Goal: Information Seeking & Learning: Find specific fact

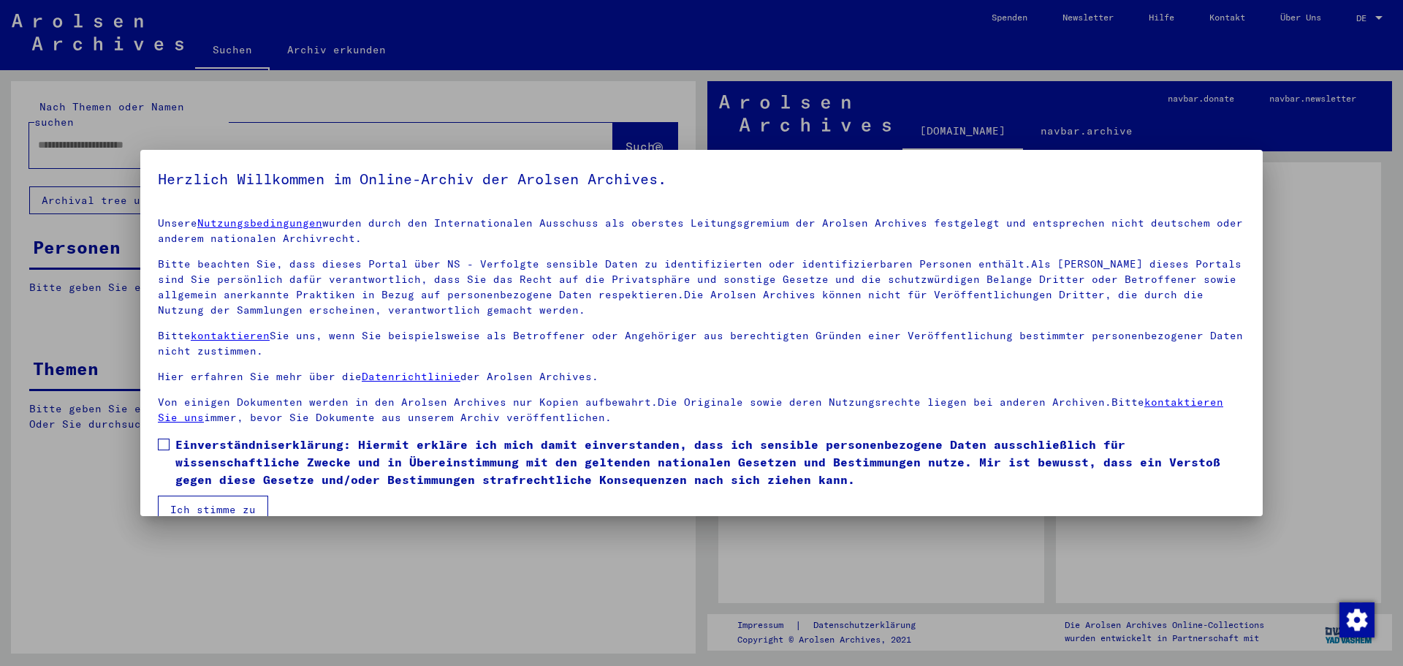
drag, startPoint x: 180, startPoint y: 441, endPoint x: 184, endPoint y: 465, distance: 24.5
click at [180, 441] on span "Einverständniserklärung: Hiermit erkläre ich mich damit einverstanden, dass ich…" at bounding box center [710, 462] width 1070 height 53
click at [184, 503] on button "Ich stimme zu" at bounding box center [213, 509] width 110 height 28
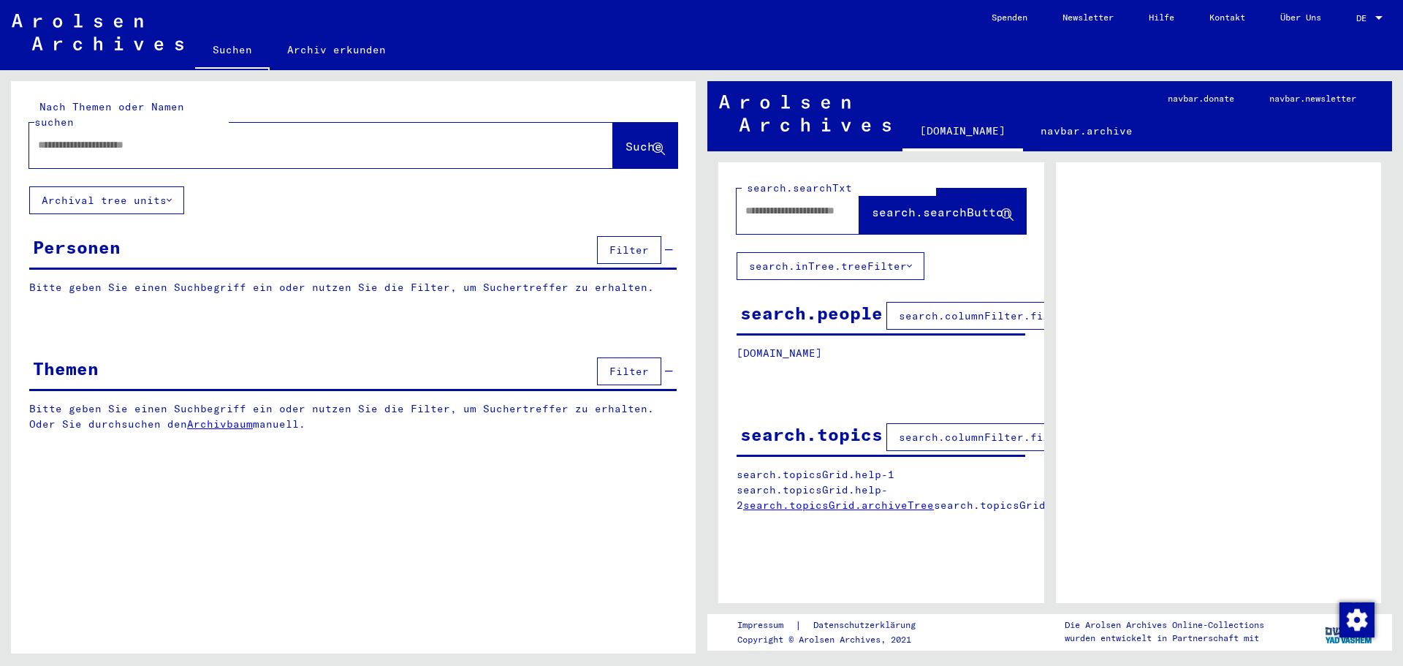
click at [121, 137] on input "text" at bounding box center [308, 144] width 540 height 15
click at [123, 137] on input "text" at bounding box center [308, 144] width 540 height 15
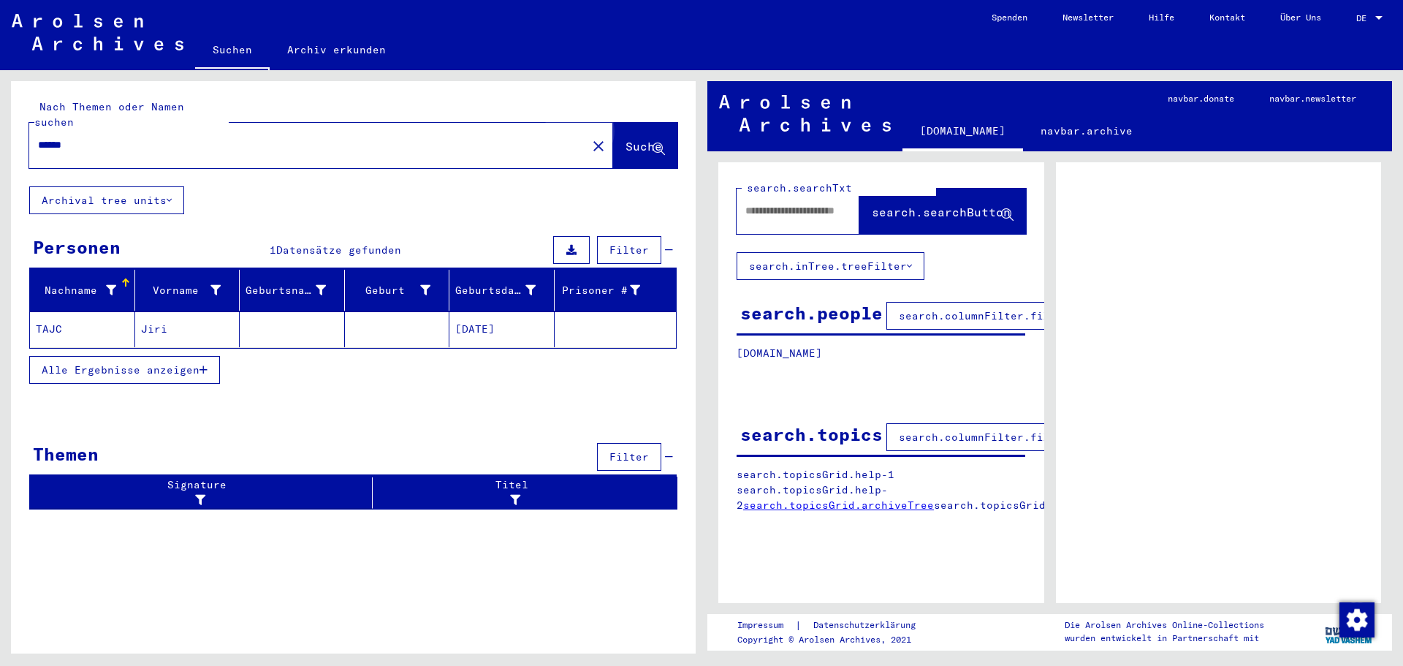
click at [631, 139] on span "Suche" at bounding box center [644, 146] width 37 height 15
click at [627, 139] on span "Suche" at bounding box center [644, 146] width 37 height 15
click at [43, 137] on input "******" at bounding box center [308, 144] width 540 height 15
type input "**********"
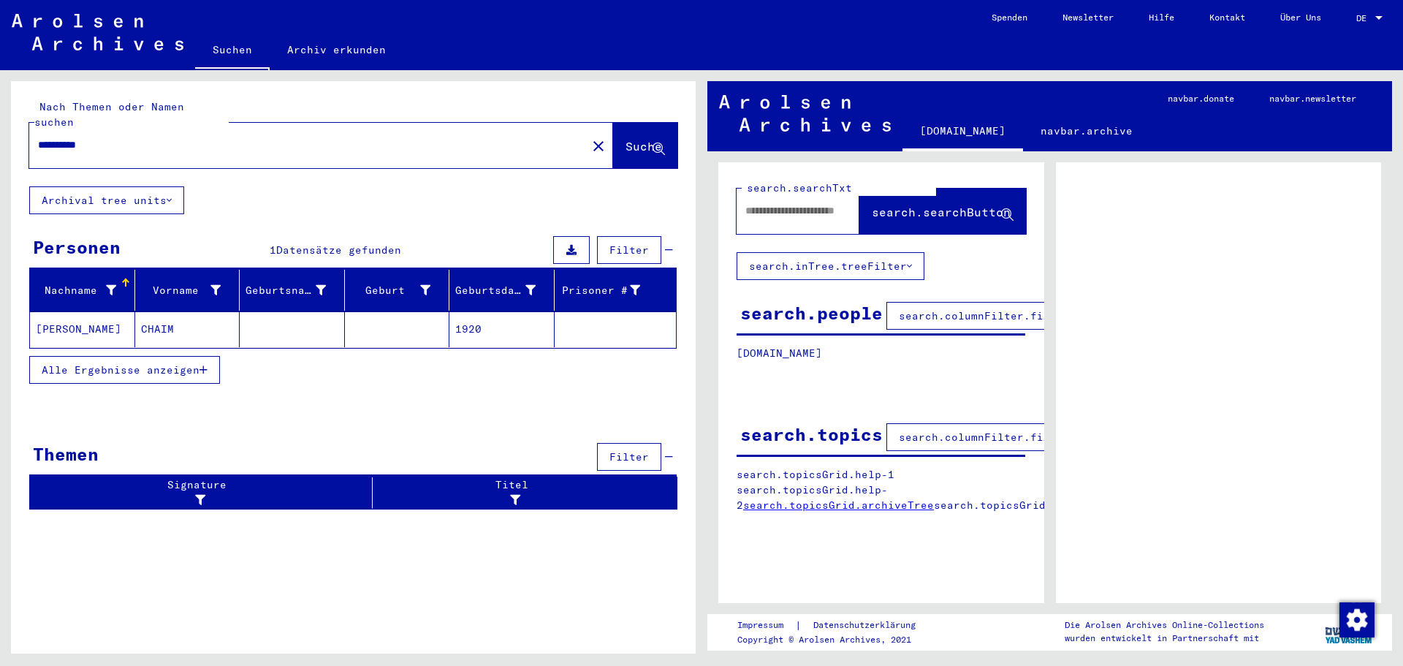
click at [178, 317] on mat-cell "CHAIM" at bounding box center [187, 329] width 105 height 36
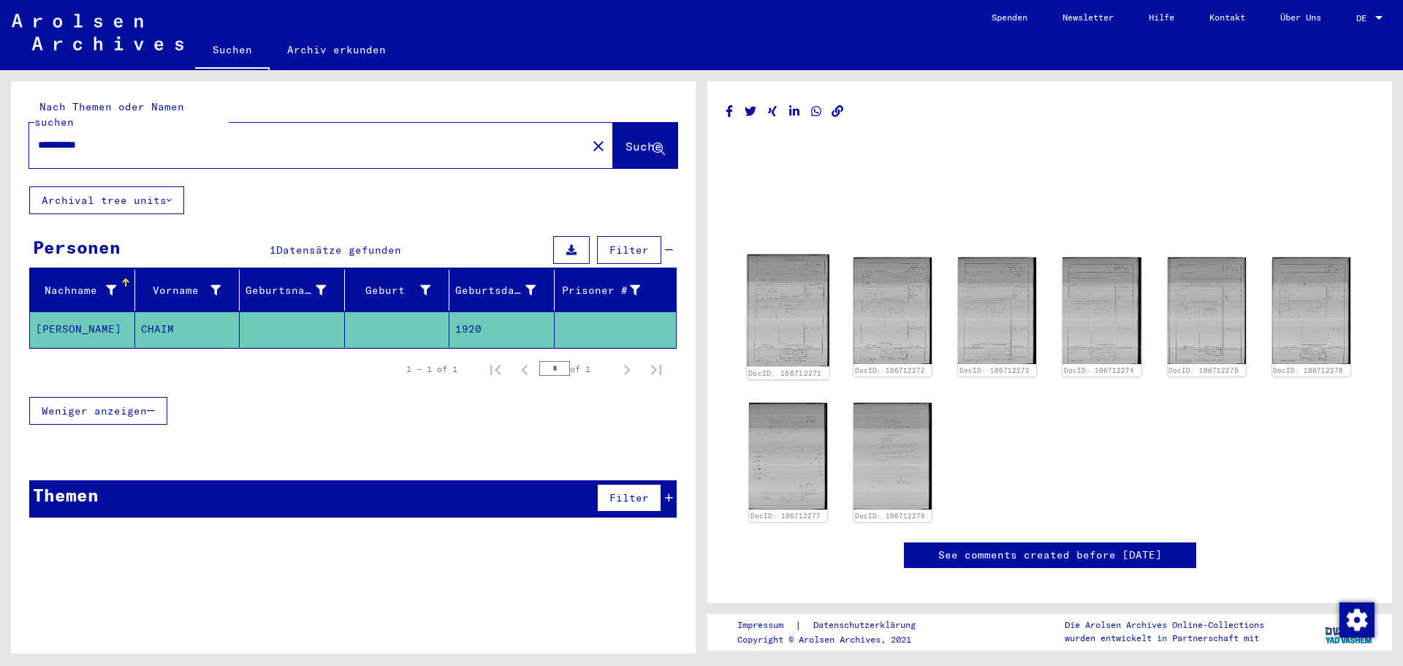
click at [816, 298] on img at bounding box center [788, 310] width 83 height 112
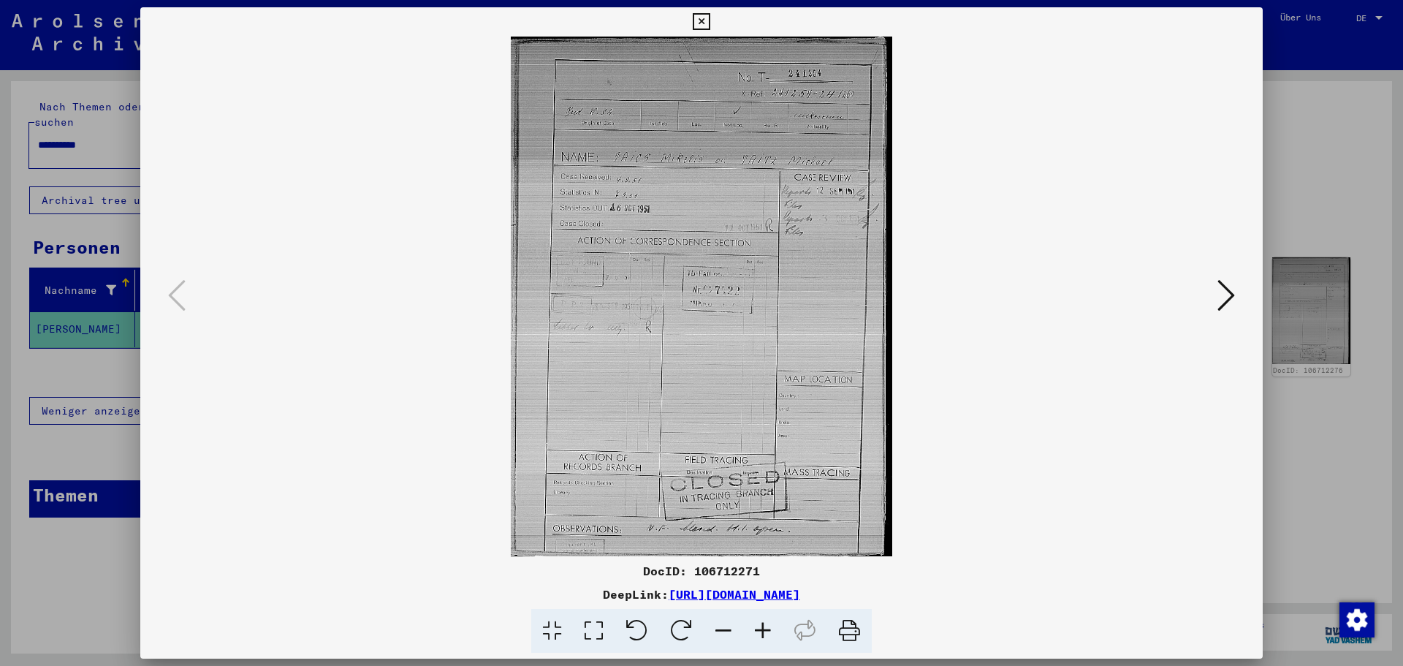
click at [1226, 285] on icon at bounding box center [1227, 295] width 18 height 35
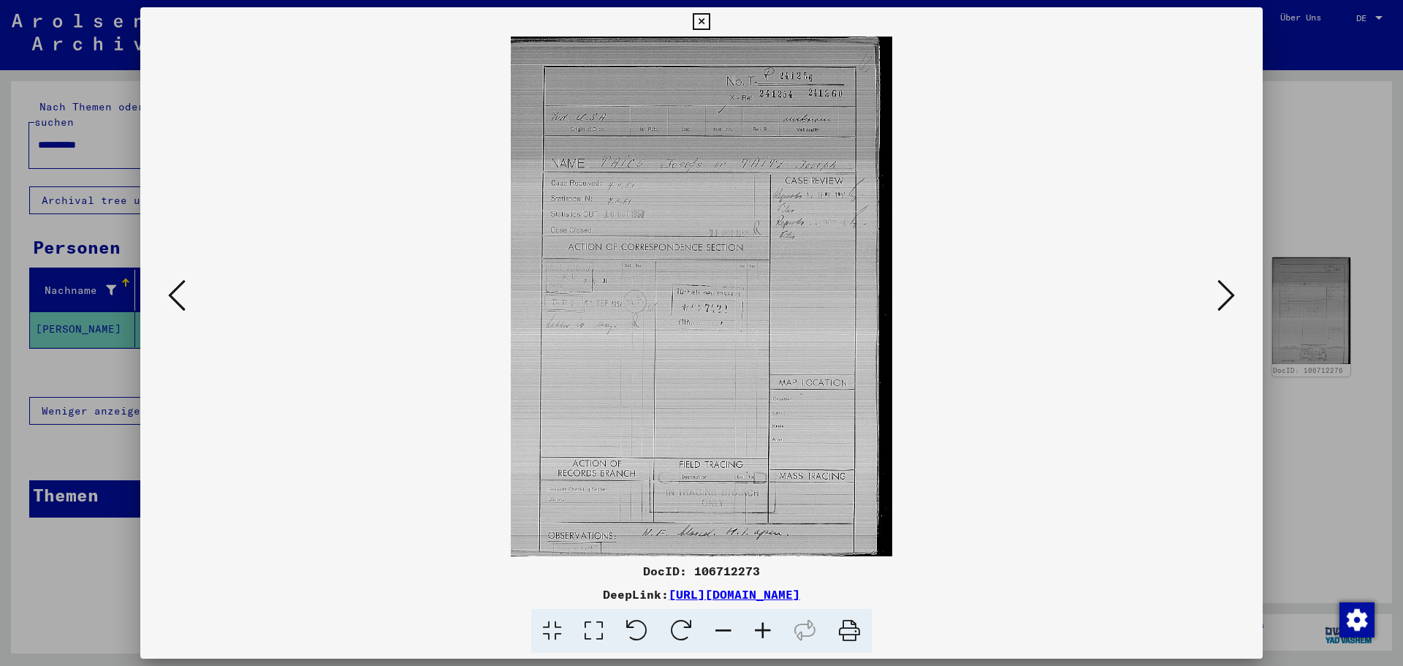
click at [1226, 285] on icon at bounding box center [1227, 295] width 18 height 35
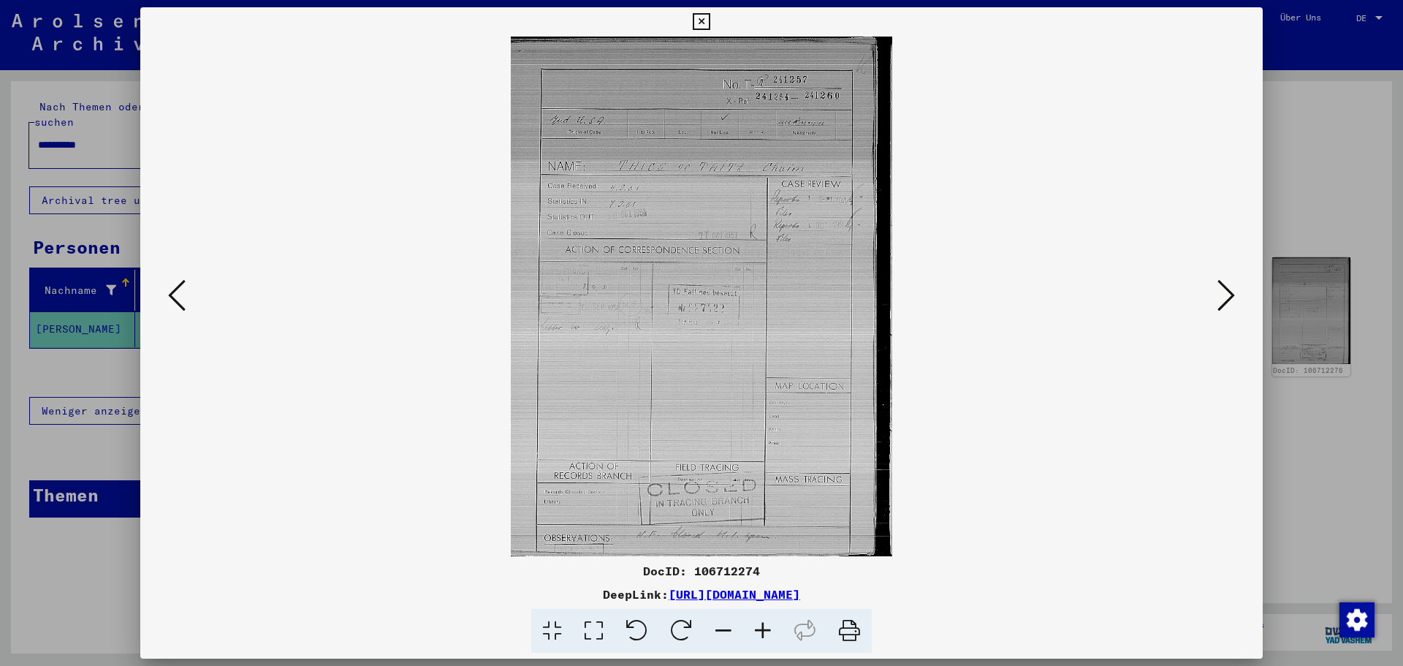
click at [1226, 285] on icon at bounding box center [1227, 295] width 18 height 35
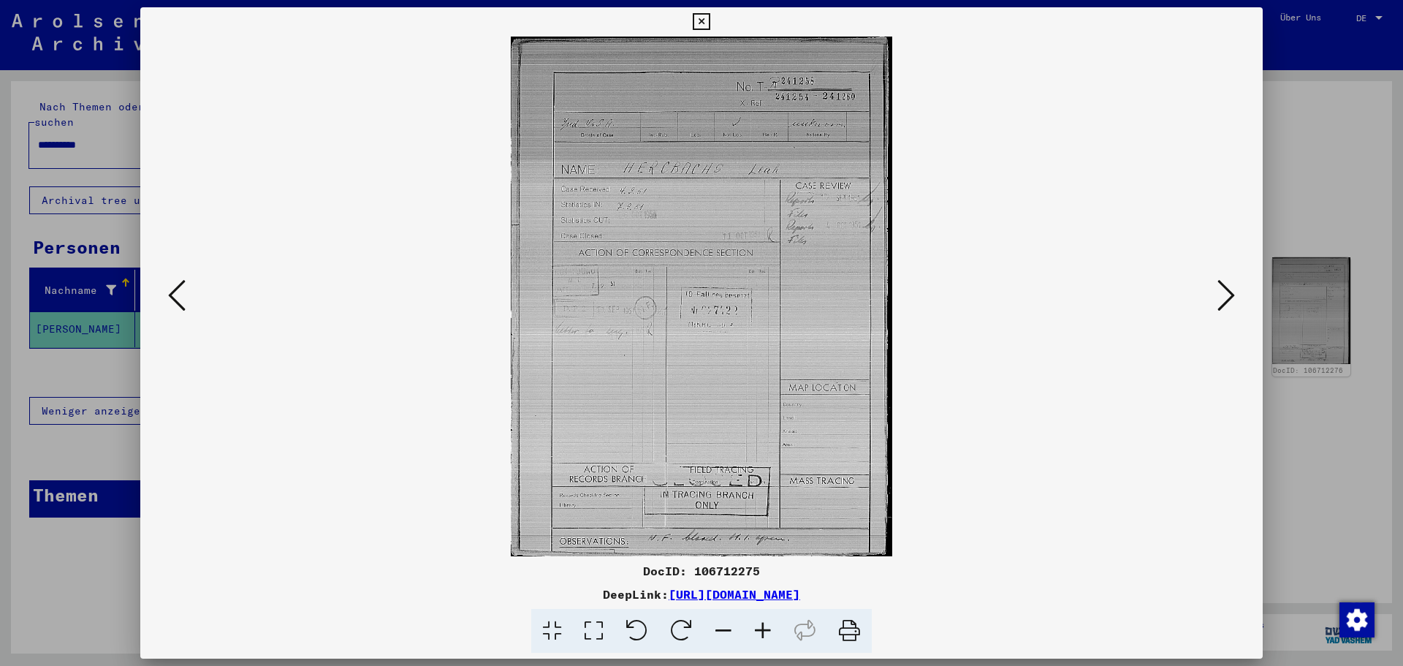
click at [1226, 285] on icon at bounding box center [1227, 295] width 18 height 35
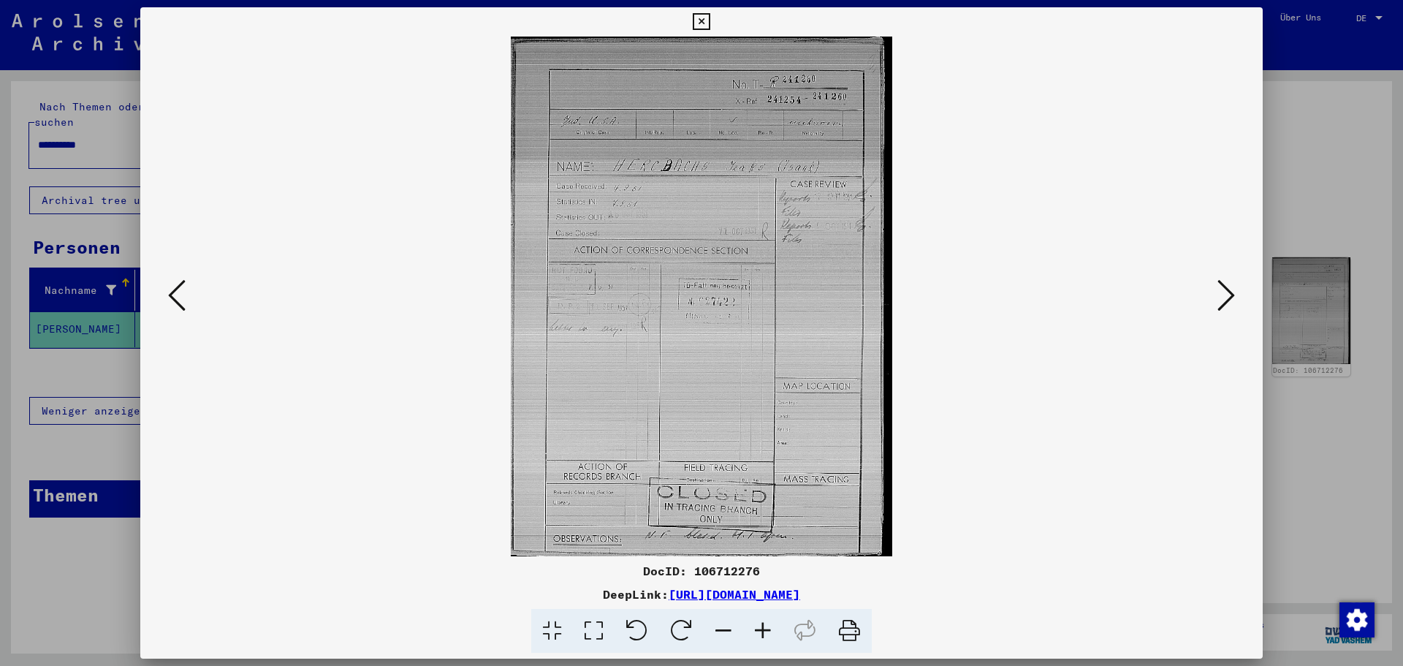
click at [1332, 166] on div at bounding box center [701, 333] width 1403 height 666
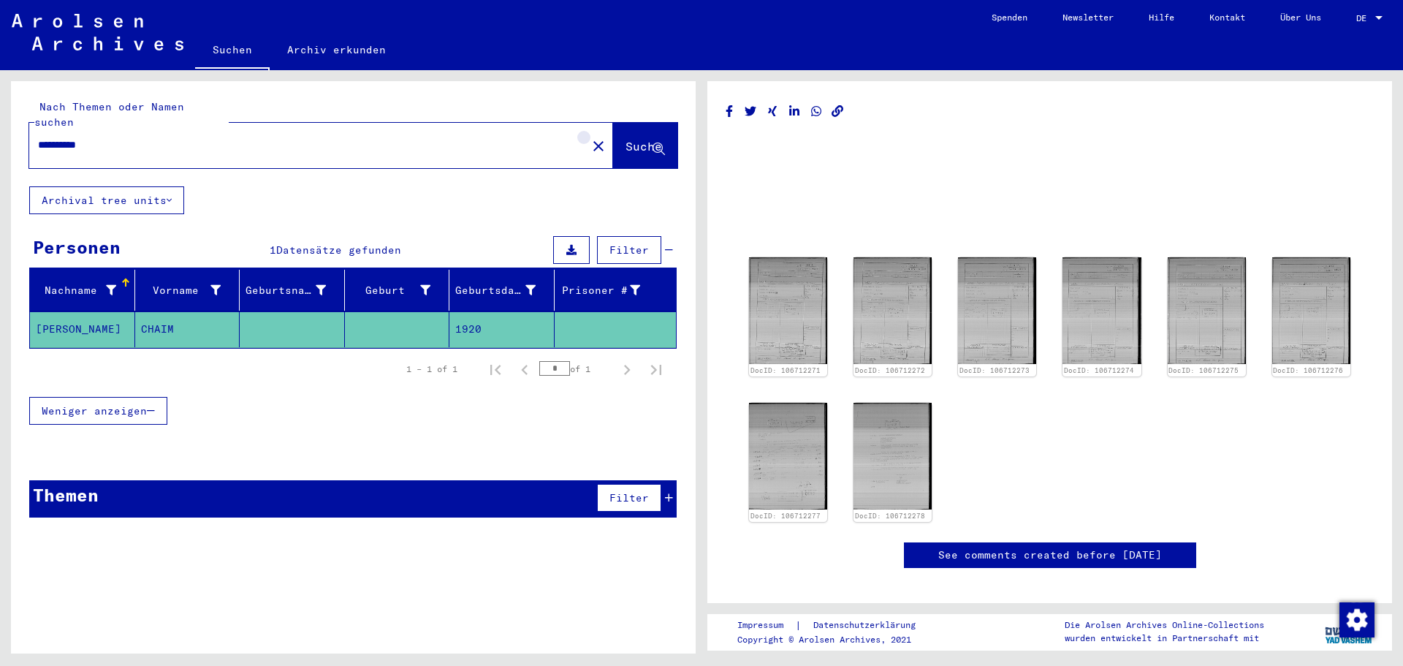
click at [590, 137] on mat-icon "close" at bounding box center [599, 146] width 18 height 18
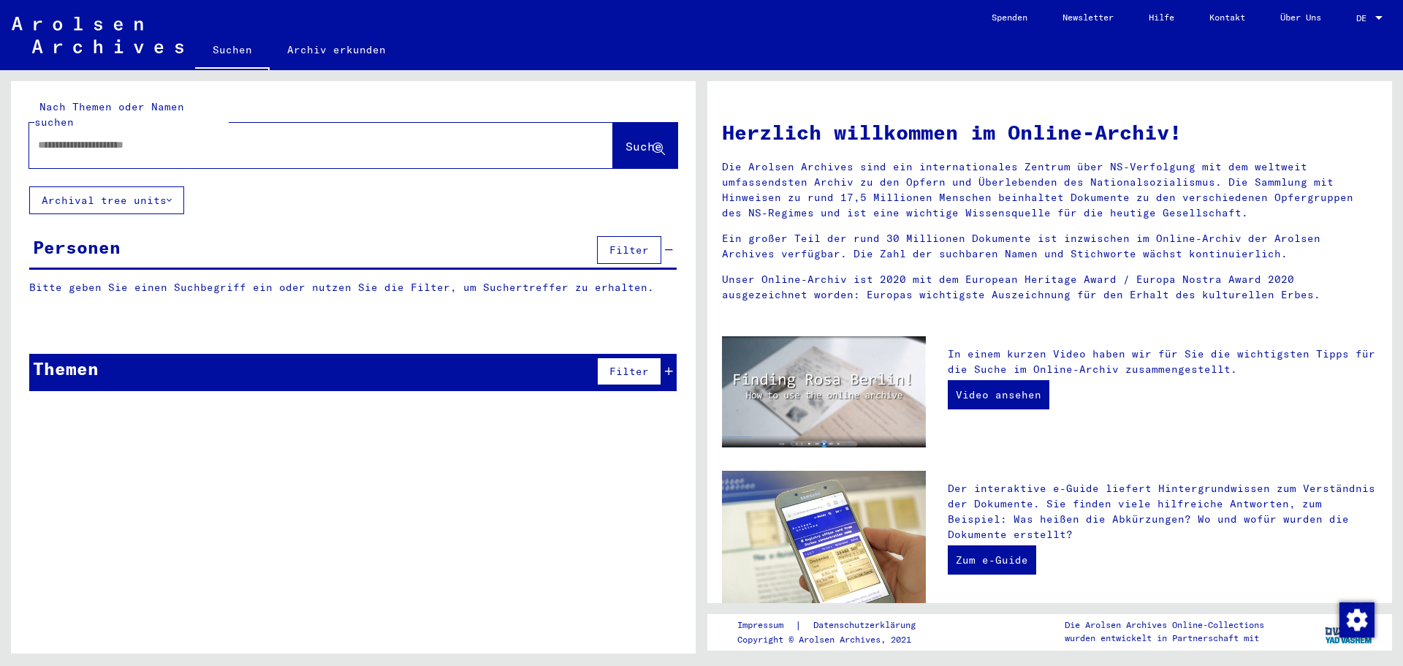
drag, startPoint x: 348, startPoint y: 134, endPoint x: 333, endPoint y: 134, distance: 14.6
click at [333, 137] on input "text" at bounding box center [303, 144] width 531 height 15
type input "**********"
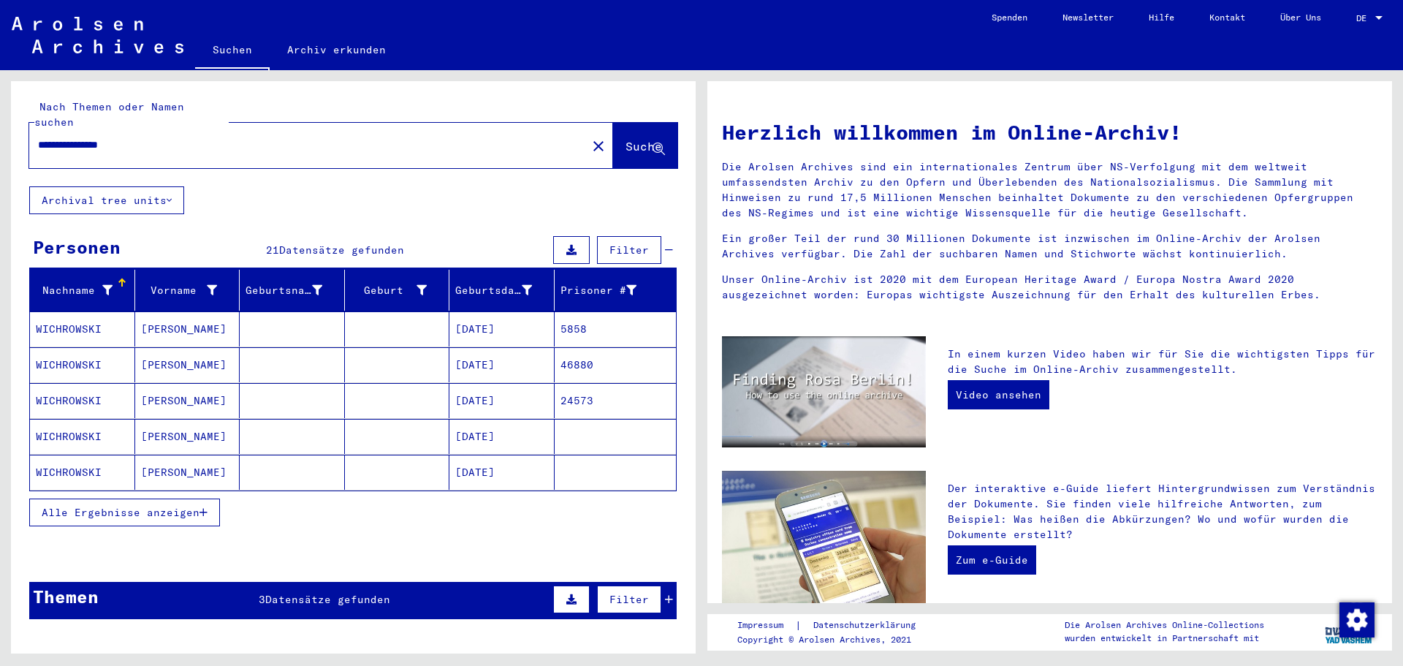
click at [235, 314] on mat-cell "[PERSON_NAME]" at bounding box center [187, 328] width 105 height 35
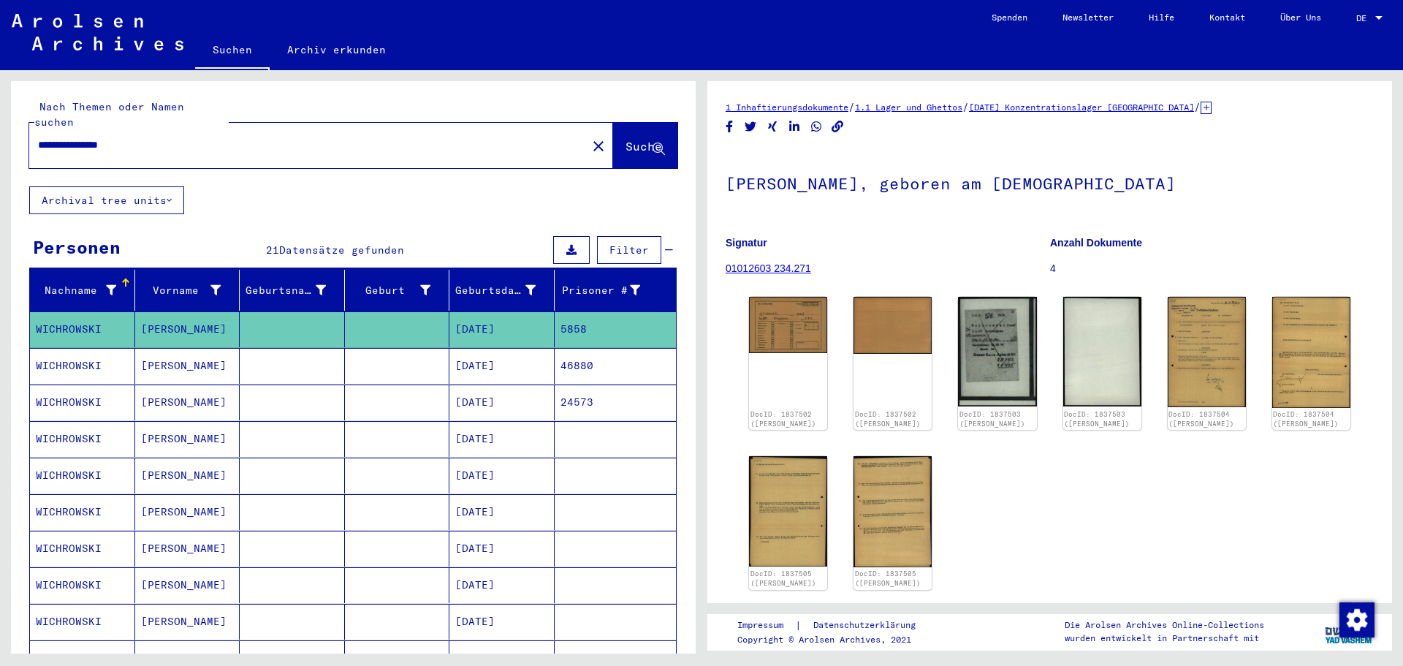
click at [322, 360] on mat-cell at bounding box center [292, 366] width 105 height 36
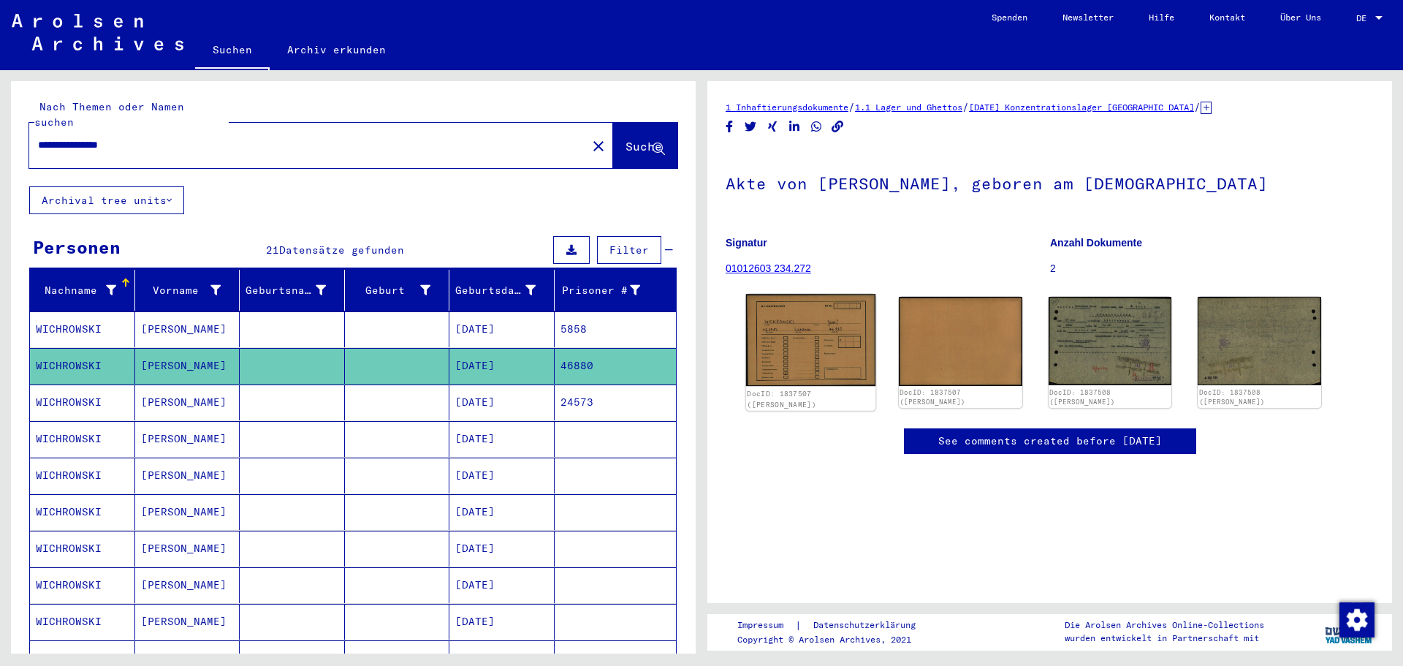
click at [835, 325] on img at bounding box center [810, 340] width 129 height 92
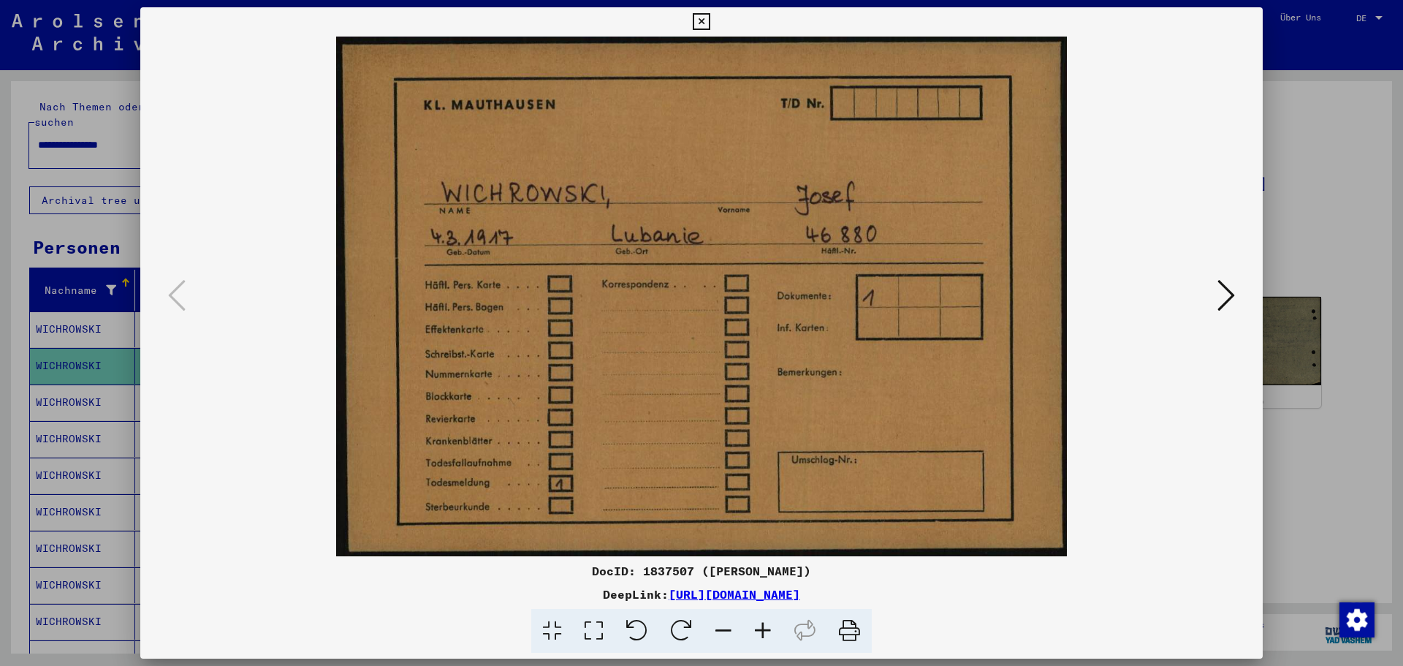
click at [1237, 295] on button at bounding box center [1226, 297] width 26 height 42
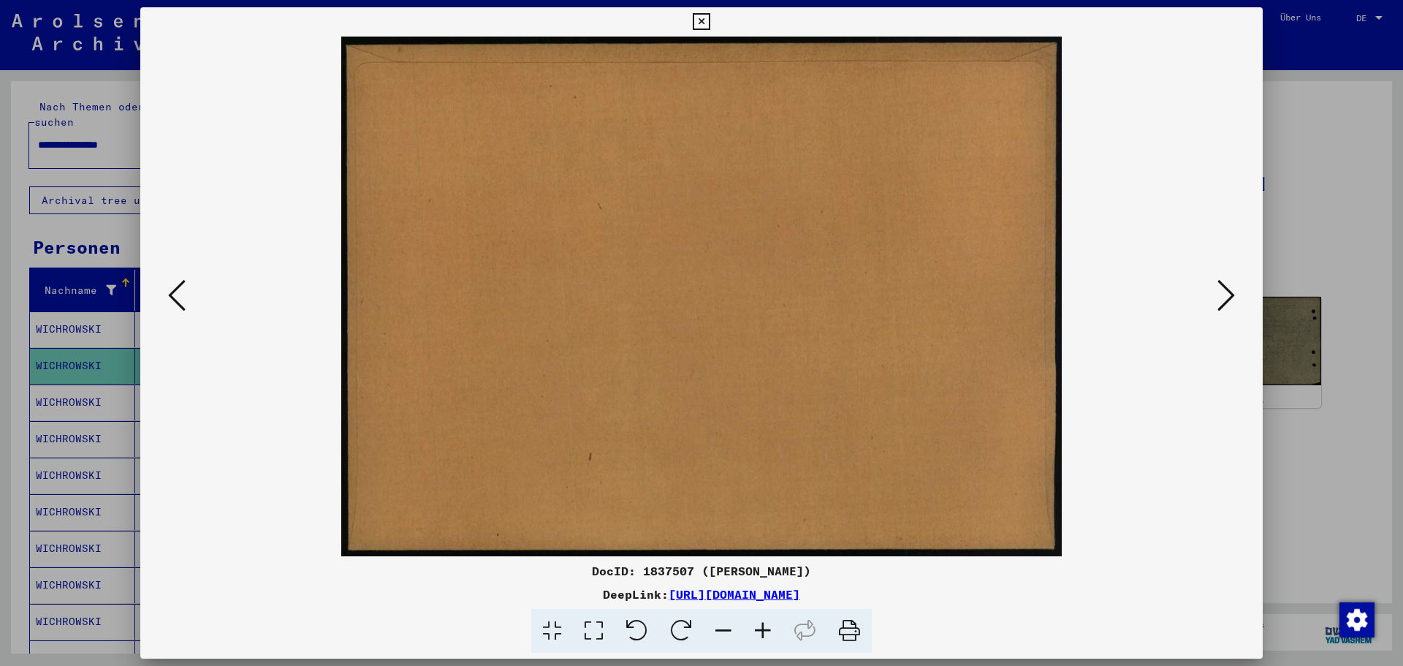
click at [1236, 295] on button at bounding box center [1226, 297] width 26 height 42
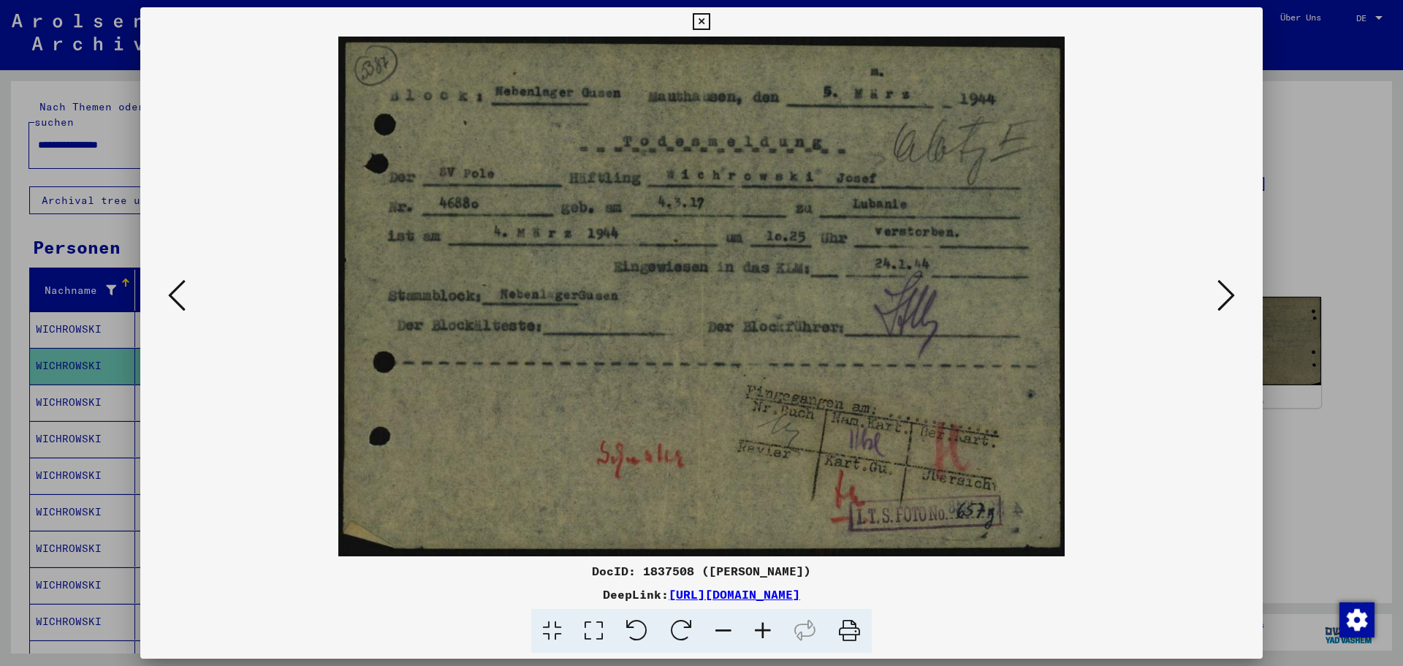
click at [1303, 540] on div at bounding box center [701, 333] width 1403 height 666
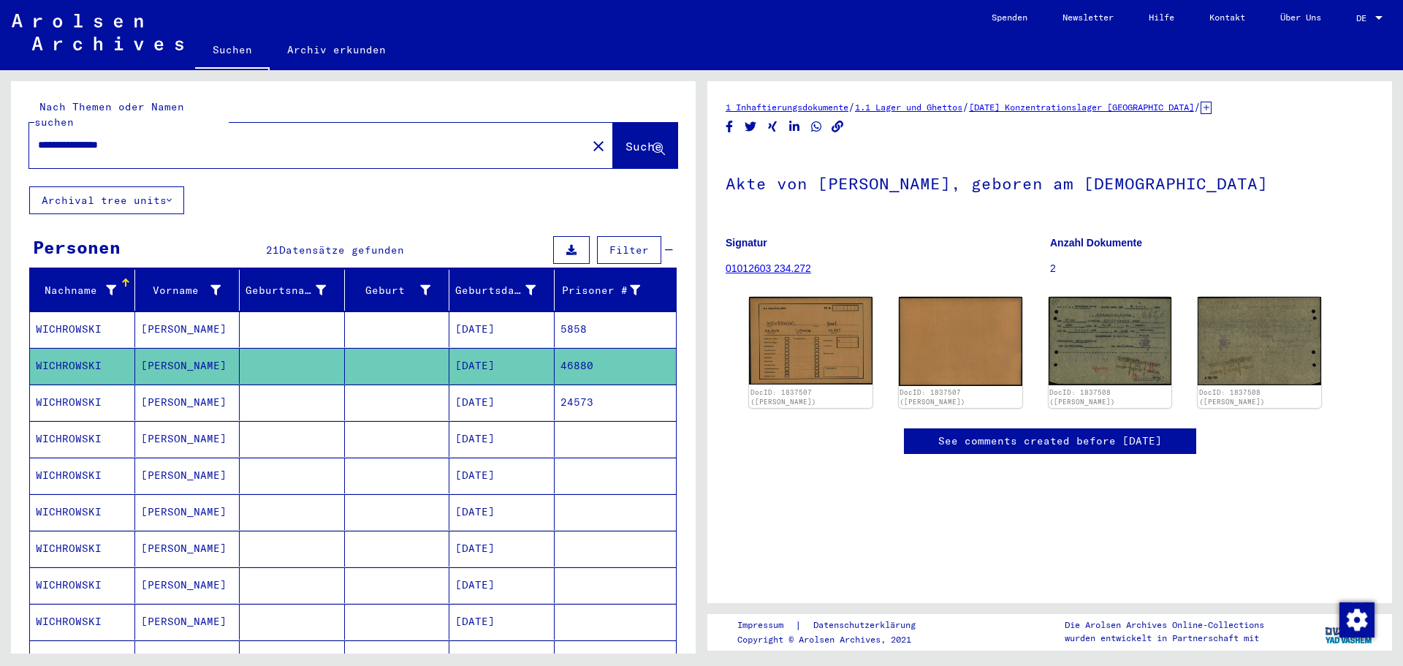
click at [407, 388] on mat-cell at bounding box center [397, 402] width 105 height 36
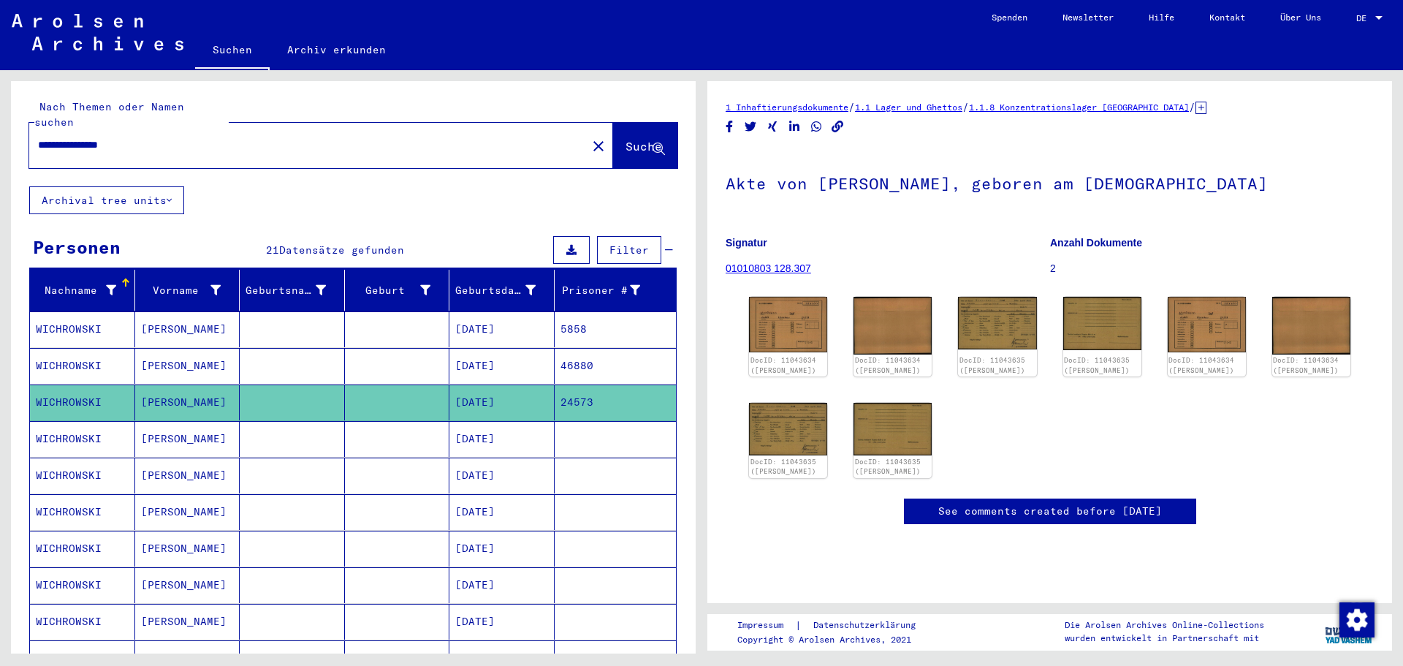
click at [389, 359] on mat-cell at bounding box center [397, 366] width 105 height 36
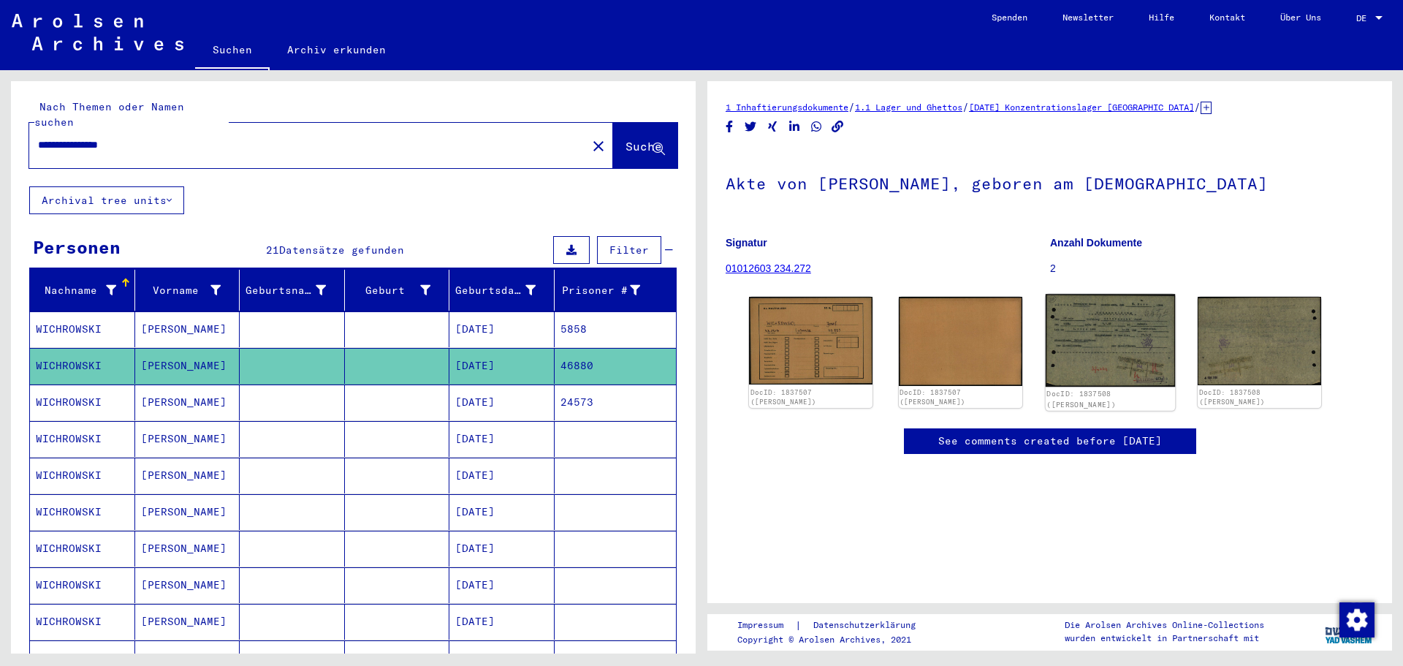
click at [1077, 349] on img at bounding box center [1109, 340] width 129 height 93
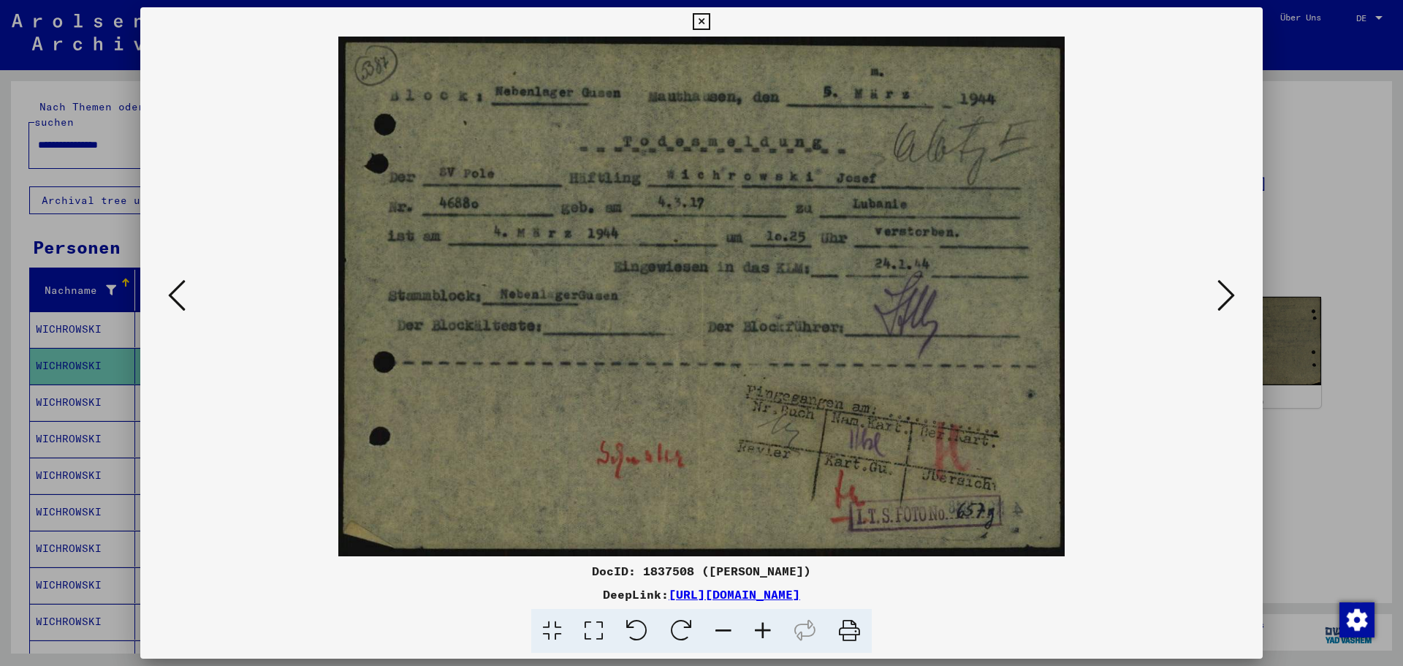
click at [1295, 422] on div at bounding box center [701, 333] width 1403 height 666
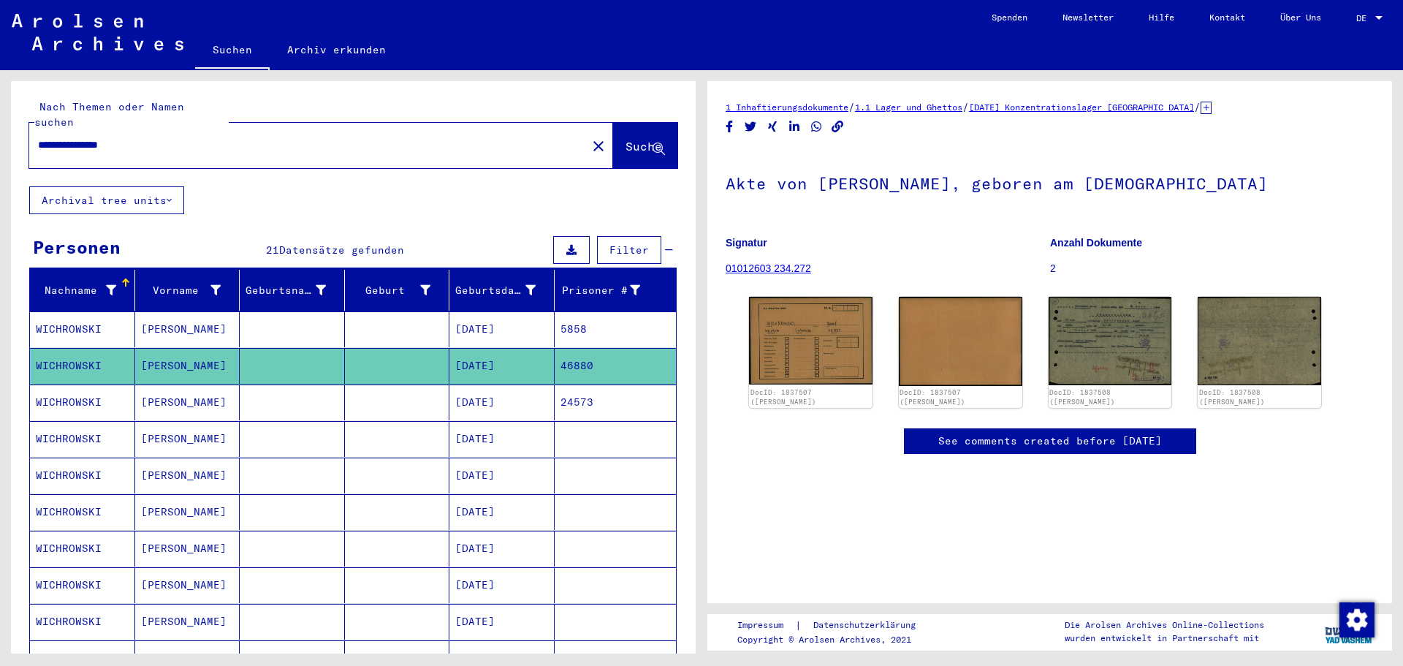
click at [375, 391] on mat-cell at bounding box center [397, 402] width 105 height 36
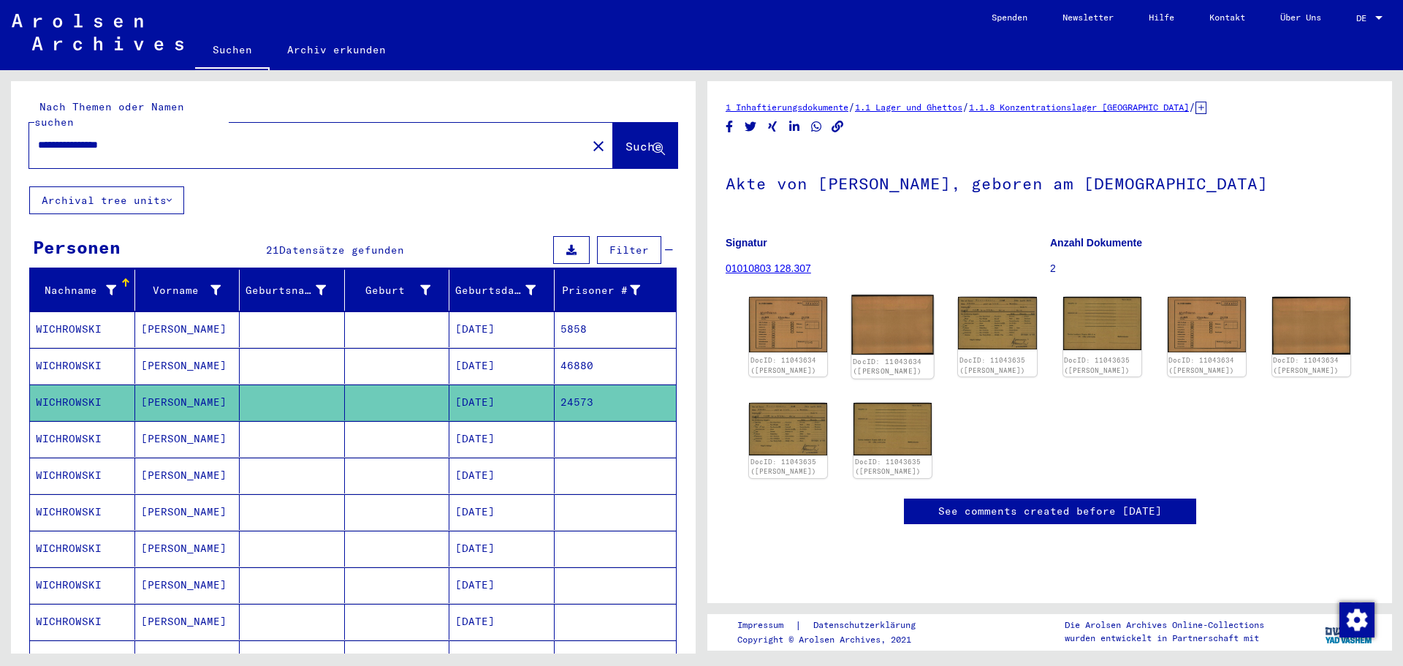
click at [922, 338] on img at bounding box center [892, 325] width 83 height 60
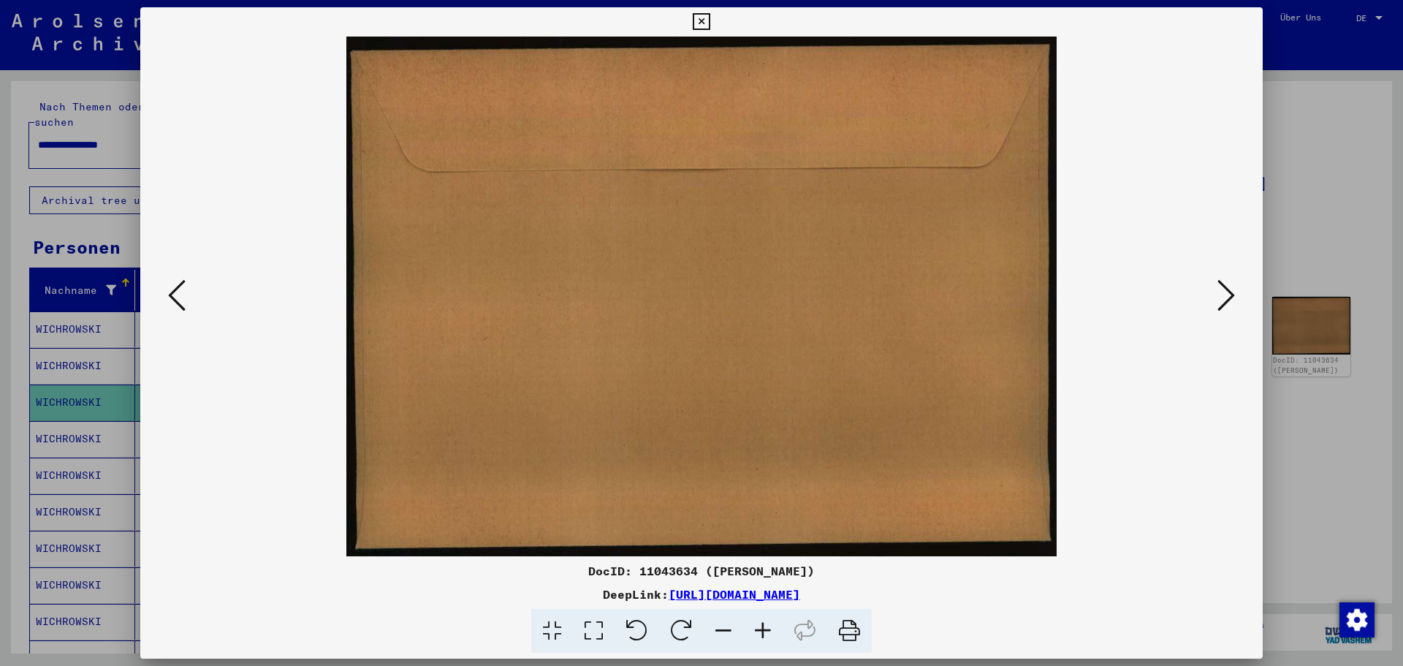
click at [1218, 300] on icon at bounding box center [1227, 295] width 18 height 35
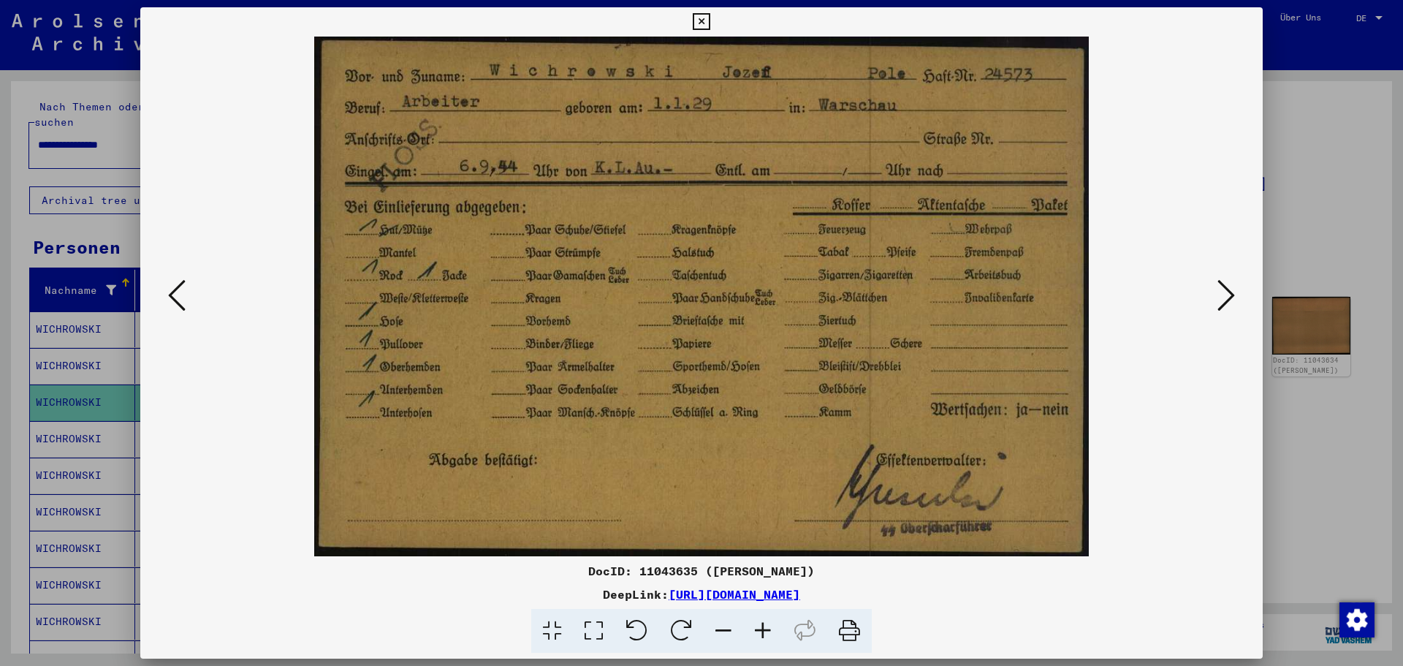
click at [1226, 292] on icon at bounding box center [1227, 295] width 18 height 35
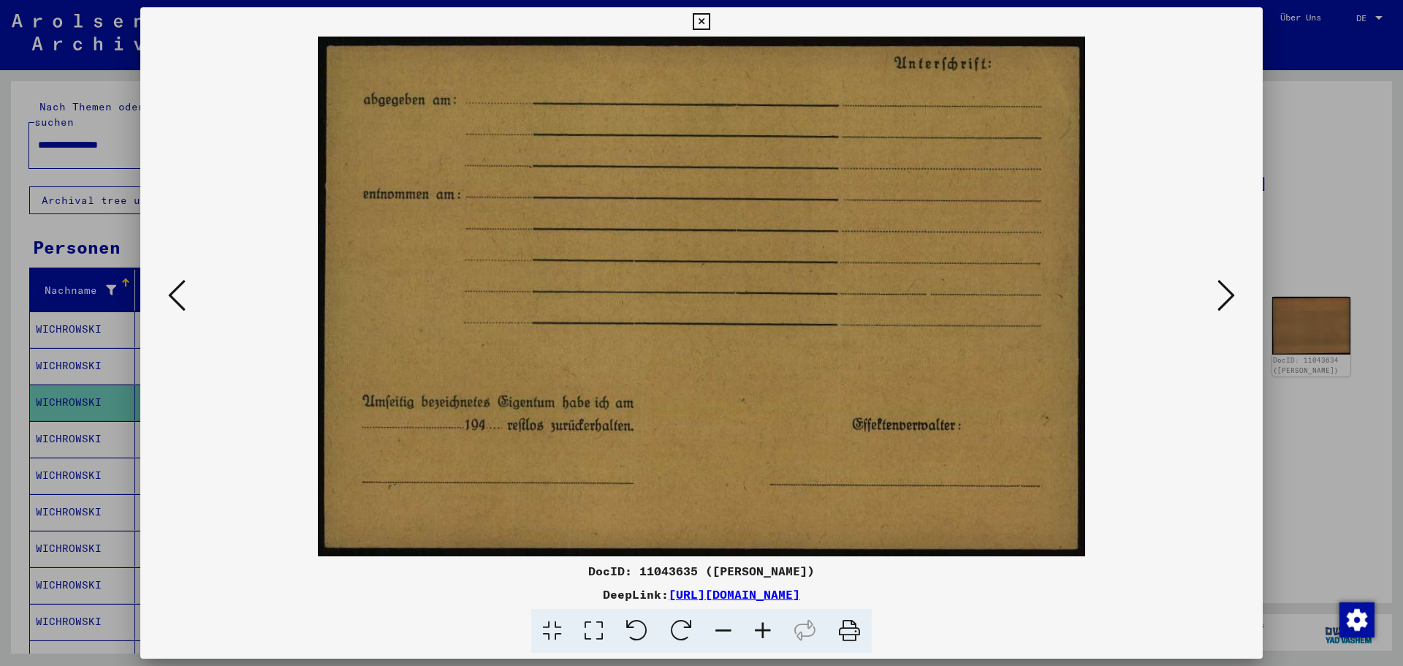
click at [1226, 291] on icon at bounding box center [1227, 295] width 18 height 35
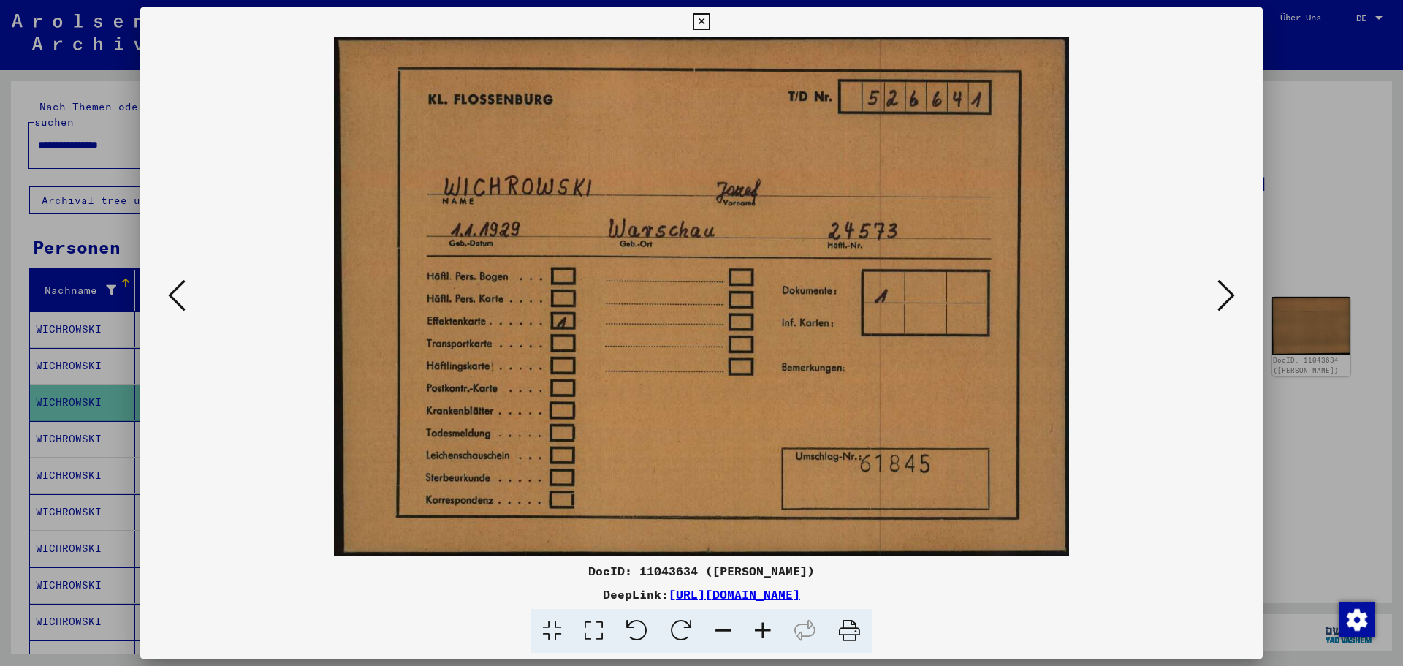
click at [1226, 291] on icon at bounding box center [1227, 295] width 18 height 35
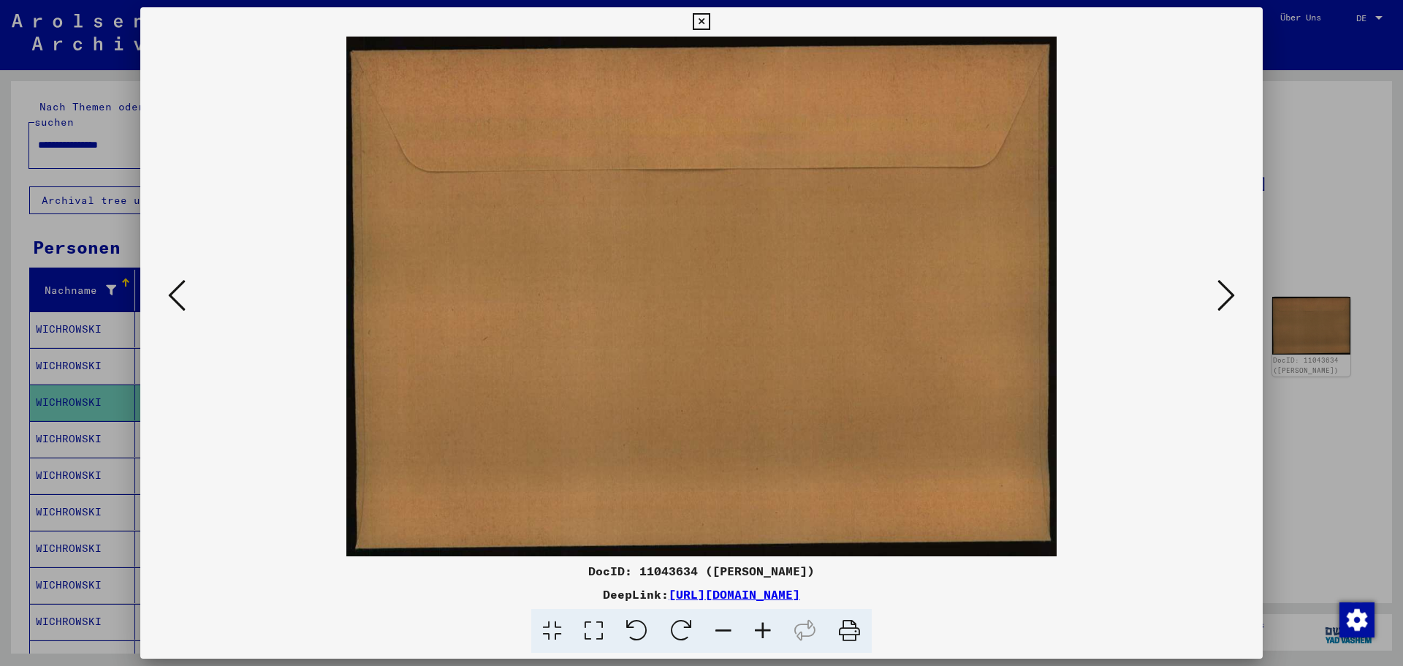
click at [1220, 279] on icon at bounding box center [1227, 295] width 18 height 35
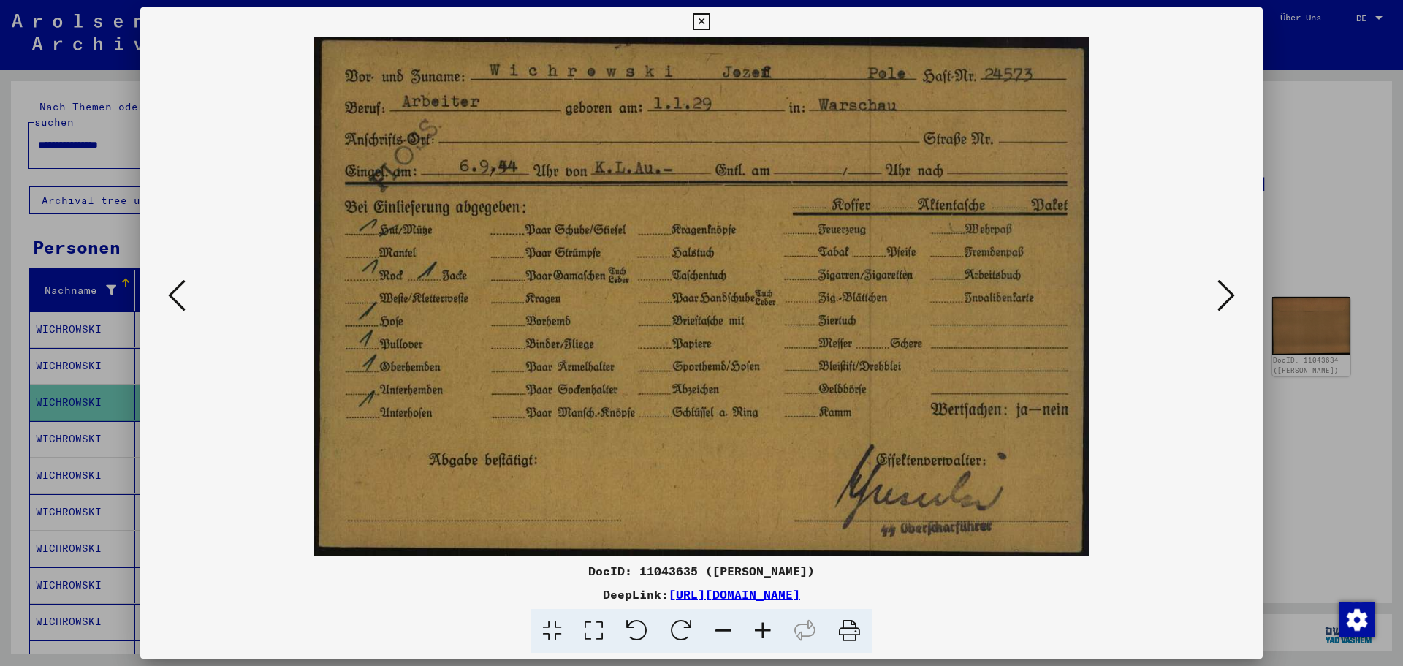
click at [1220, 279] on icon at bounding box center [1227, 295] width 18 height 35
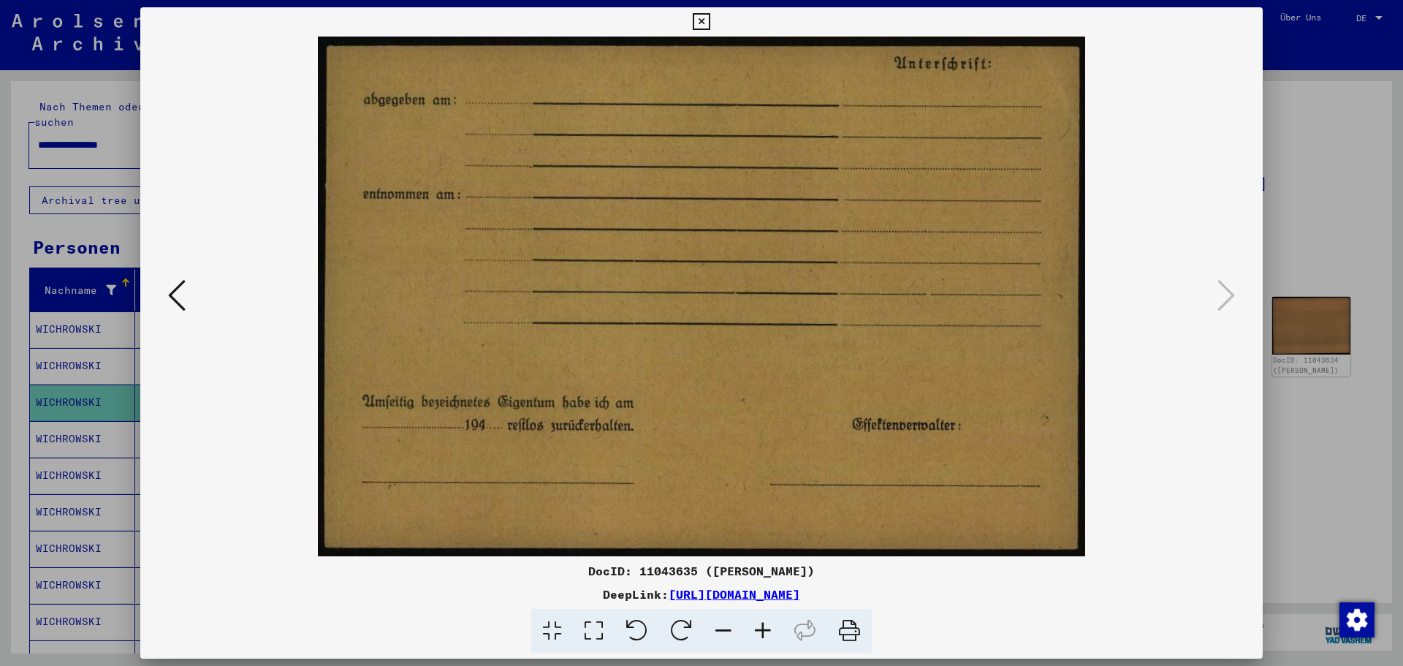
click at [1283, 182] on div at bounding box center [701, 333] width 1403 height 666
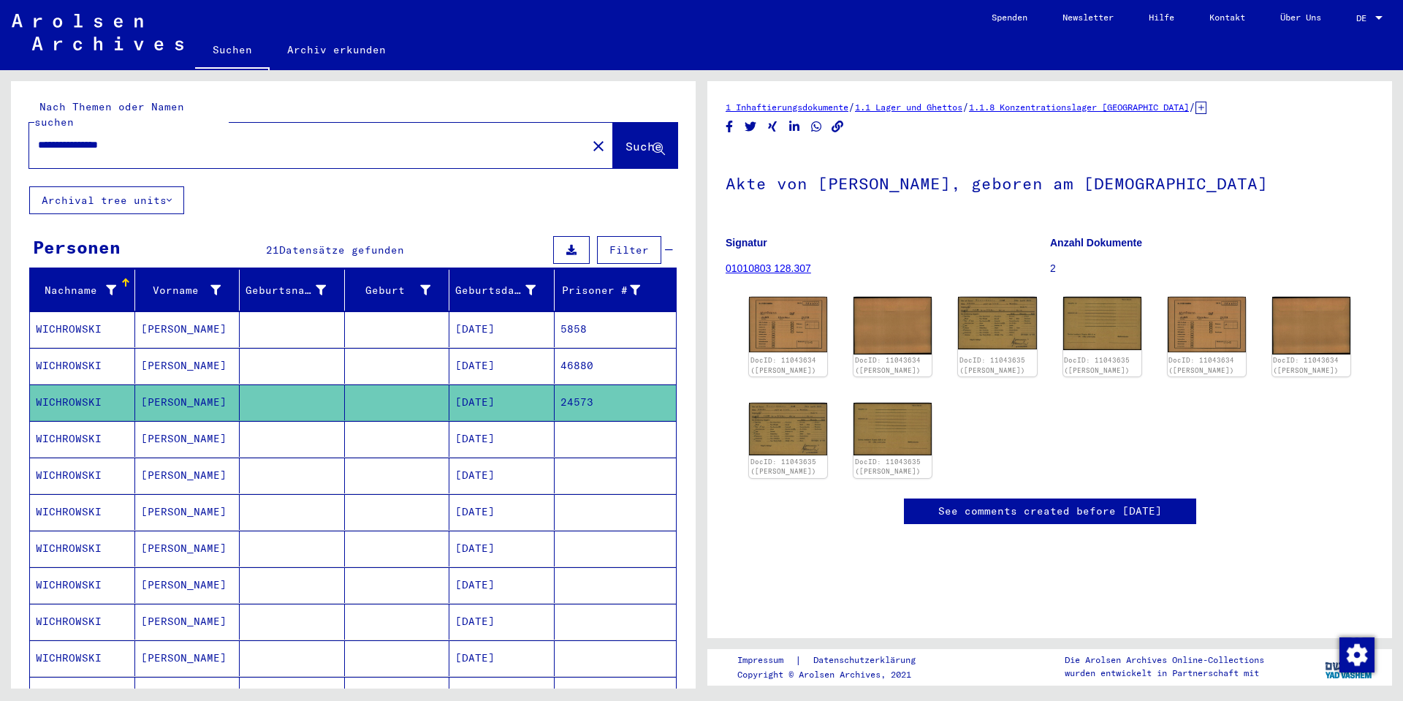
click at [235, 54] on link "Suchen" at bounding box center [232, 51] width 75 height 38
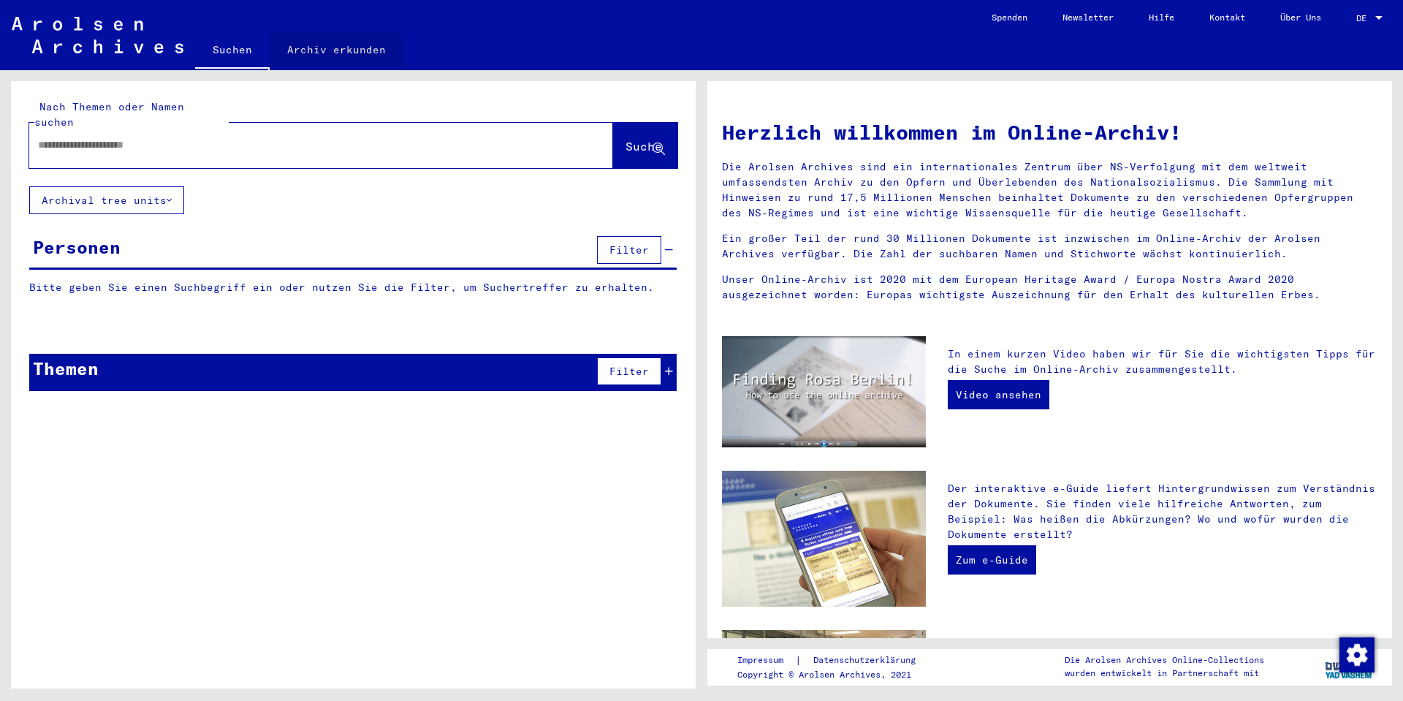
click at [327, 62] on link "Archiv erkunden" at bounding box center [337, 49] width 134 height 35
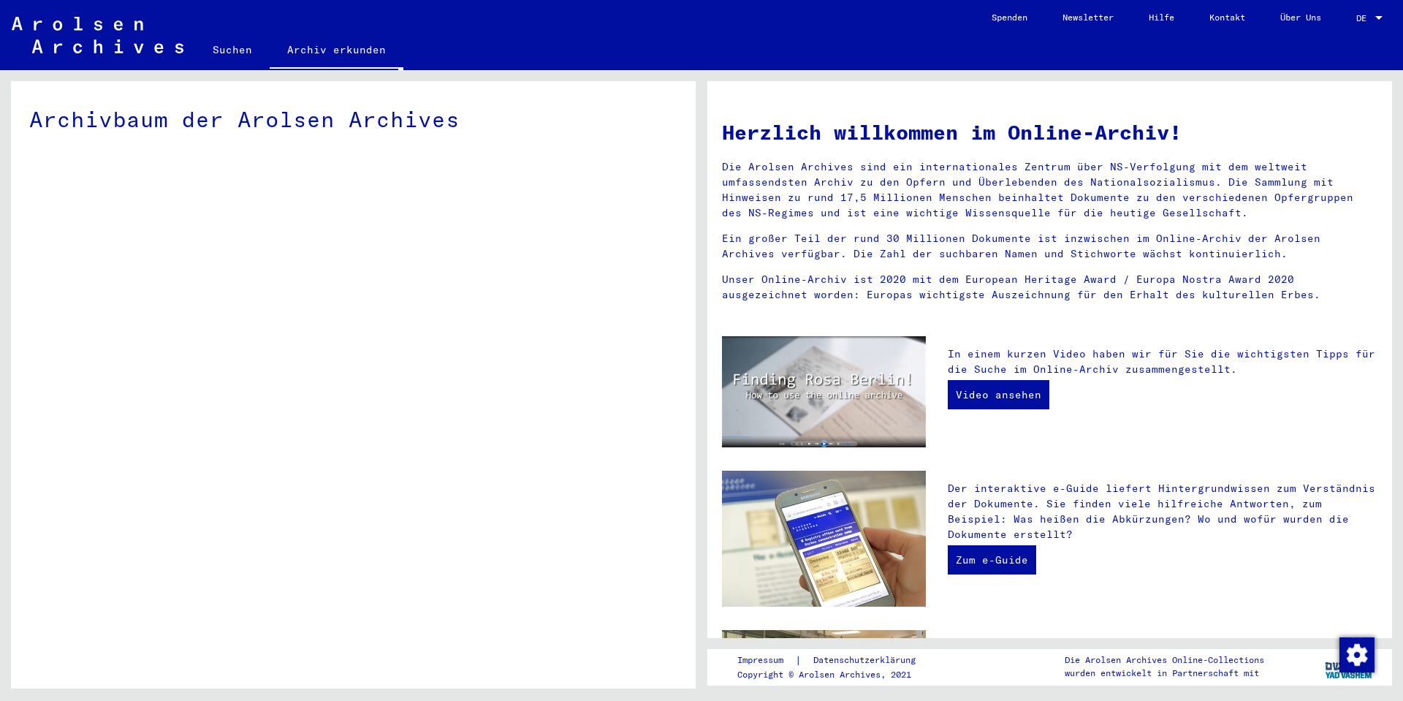
click at [80, 24] on img at bounding box center [98, 35] width 172 height 37
